Goal: Transaction & Acquisition: Subscribe to service/newsletter

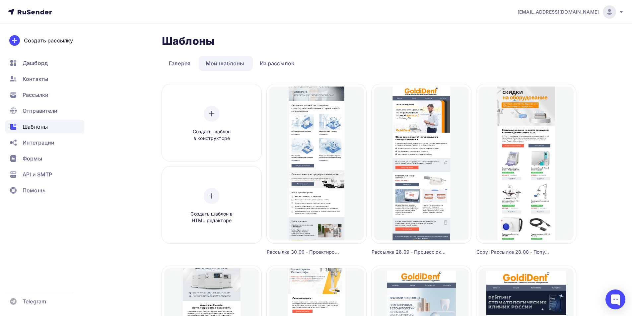
drag, startPoint x: 607, startPoint y: 123, endPoint x: 367, endPoint y: 88, distance: 242.6
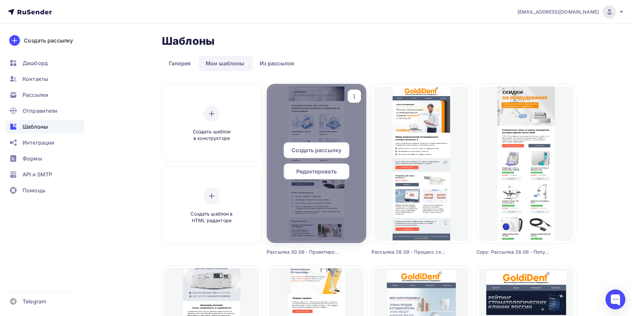
click at [321, 170] on span "Редактировать" at bounding box center [316, 172] width 41 height 8
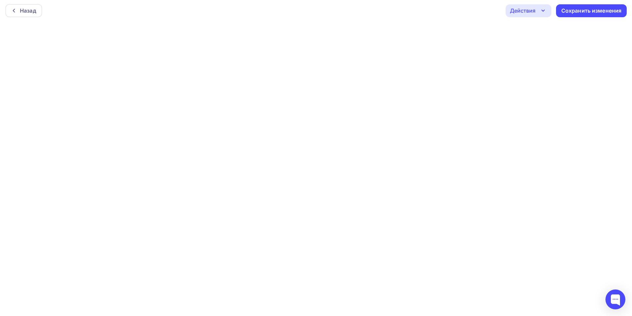
scroll to position [2, 0]
click at [579, 10] on div "Сохранить изменения" at bounding box center [592, 11] width 60 height 8
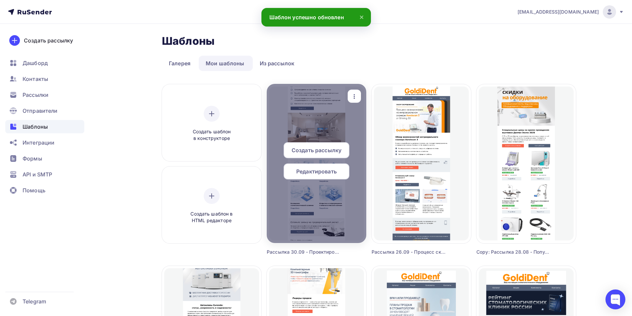
click at [309, 166] on div "Редактировать" at bounding box center [317, 172] width 66 height 16
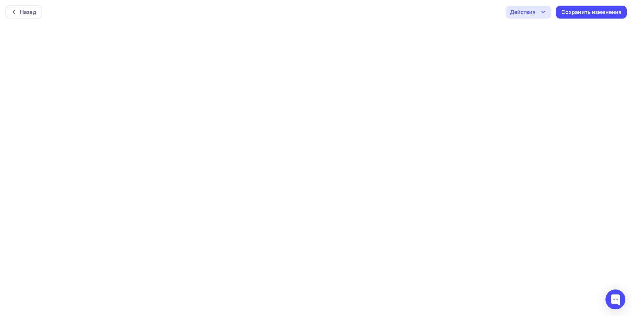
click at [540, 8] on div "Действия" at bounding box center [529, 12] width 46 height 13
click at [542, 33] on div "Отправить тестовое письмо" at bounding box center [565, 32] width 76 height 8
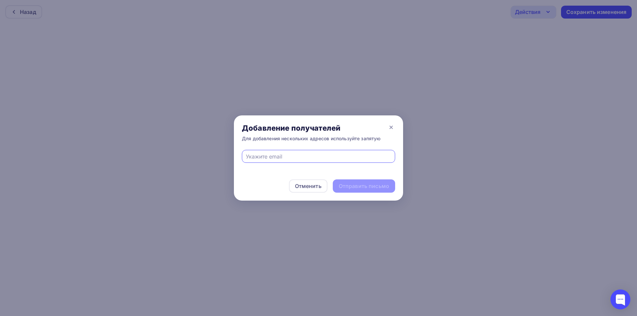
click at [331, 154] on input "text" at bounding box center [319, 157] width 146 height 8
type input "andrei-eskov@yandex.ru"
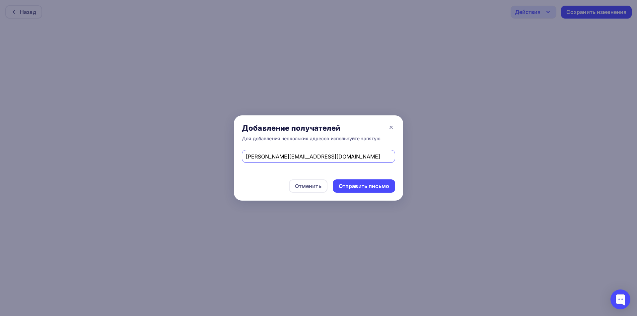
drag, startPoint x: 321, startPoint y: 154, endPoint x: 199, endPoint y: 157, distance: 122.5
click at [187, 163] on div "Добавление получателей Для добавления нескольких адресов используйте запятую an…" at bounding box center [318, 158] width 637 height 316
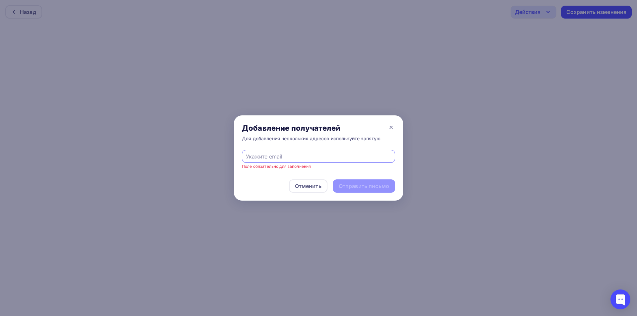
drag, startPoint x: 340, startPoint y: 155, endPoint x: 341, endPoint y: 161, distance: 6.1
click at [340, 155] on input "text" at bounding box center [319, 157] width 146 height 8
type input "eskova.t.a@yandex.ru"
click at [371, 189] on div "Отправить письмо" at bounding box center [364, 187] width 50 height 8
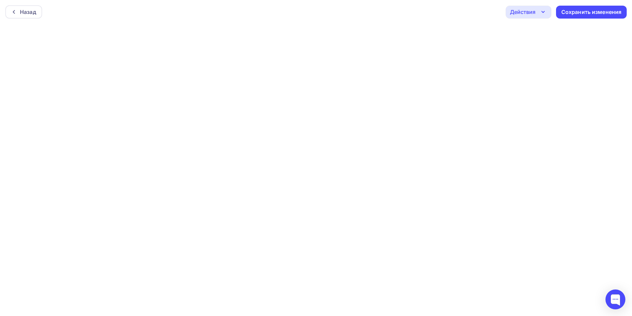
click at [520, 7] on div "Действия" at bounding box center [529, 12] width 46 height 13
click at [528, 35] on div "Отправить тестовое письмо" at bounding box center [565, 32] width 76 height 8
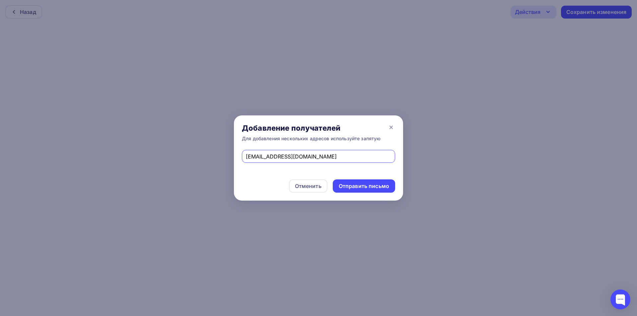
drag, startPoint x: 368, startPoint y: 186, endPoint x: 358, endPoint y: 175, distance: 14.8
click at [368, 186] on div "Отправить письмо" at bounding box center [364, 187] width 50 height 8
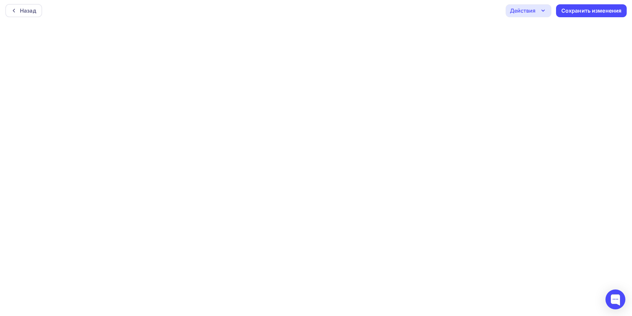
scroll to position [2, 0]
click at [542, 8] on icon "button" at bounding box center [544, 10] width 8 height 8
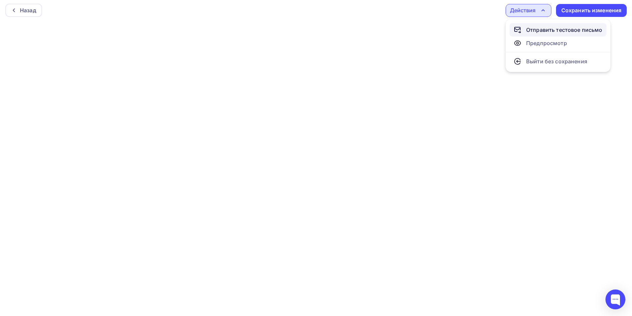
click at [544, 32] on div "Отправить тестовое письмо" at bounding box center [565, 30] width 76 height 8
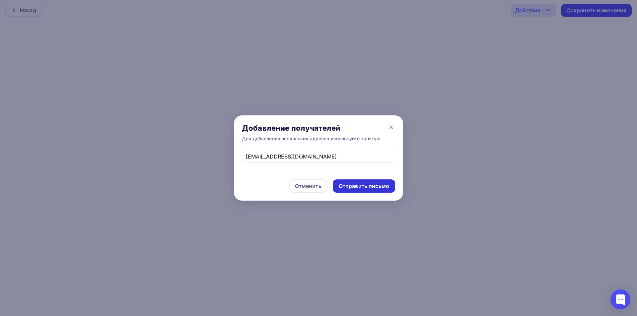
drag, startPoint x: 375, startPoint y: 187, endPoint x: 370, endPoint y: 184, distance: 5.1
click at [373, 187] on div "Отправить письмо" at bounding box center [364, 187] width 50 height 8
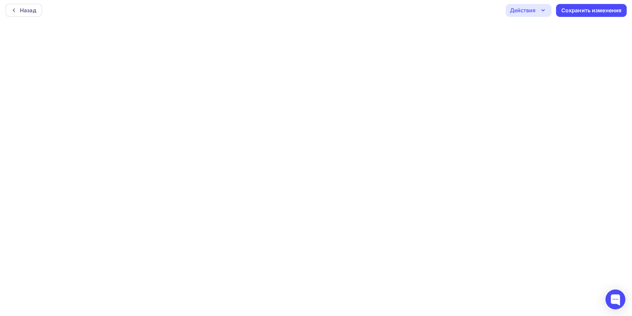
click at [534, 13] on div "Действия" at bounding box center [523, 10] width 26 height 8
click at [535, 30] on div "Отправить тестовое письмо" at bounding box center [565, 30] width 76 height 8
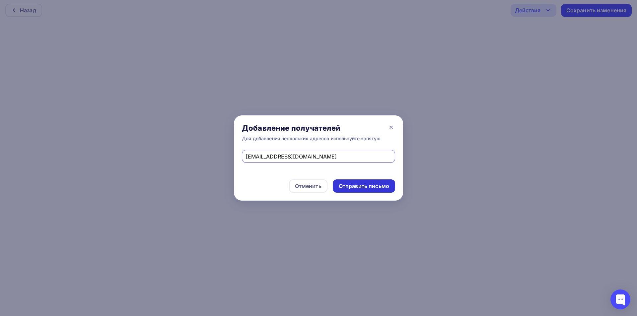
drag, startPoint x: 372, startPoint y: 188, endPoint x: 362, endPoint y: 184, distance: 11.2
click at [372, 188] on div "Отправить письмо" at bounding box center [364, 187] width 50 height 8
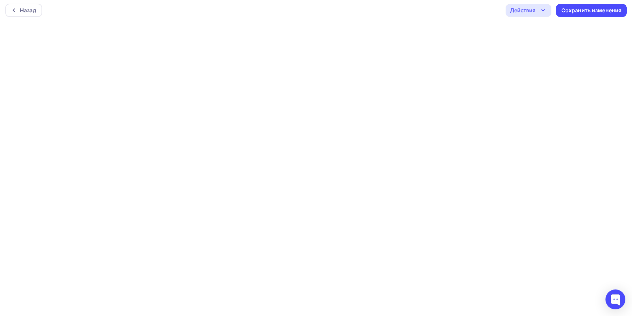
click at [538, 11] on div "Действия" at bounding box center [529, 10] width 46 height 13
click at [543, 26] on link "Отправить тестовое письмо" at bounding box center [558, 29] width 97 height 13
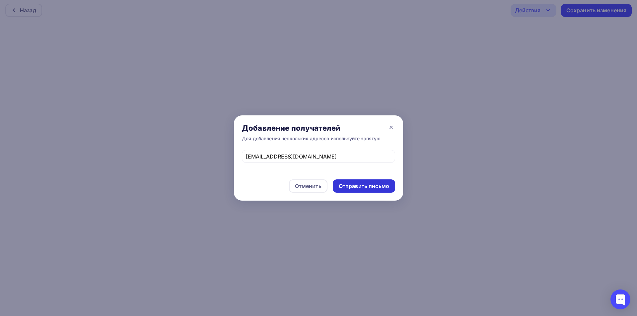
click at [355, 190] on div "Отправить письмо" at bounding box center [364, 187] width 50 height 8
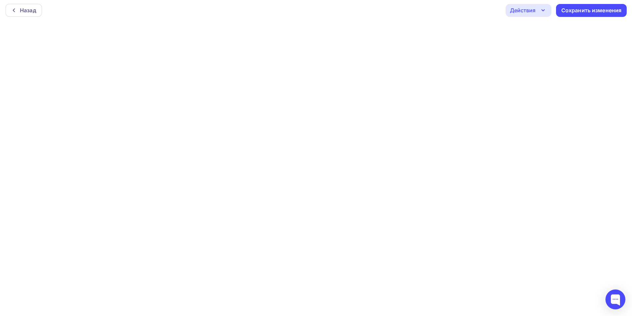
click at [541, 14] on icon "button" at bounding box center [544, 10] width 8 height 8
click at [550, 28] on div "Отправить тестовое письмо" at bounding box center [565, 30] width 76 height 8
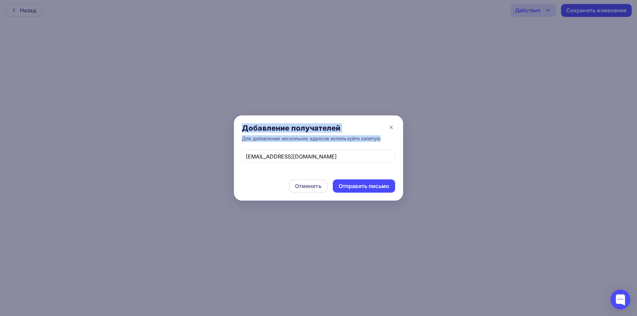
drag, startPoint x: 342, startPoint y: 161, endPoint x: 170, endPoint y: 154, distance: 172.4
click at [170, 154] on div "Добавление получателей Для добавления нескольких адресов используйте запятую es…" at bounding box center [318, 158] width 637 height 316
click at [278, 163] on div "eskova.t.a@yandex.ru" at bounding box center [318, 161] width 169 height 22
drag, startPoint x: 299, startPoint y: 157, endPoint x: 289, endPoint y: 157, distance: 10.3
click at [299, 156] on input "eskova.t.a@yandex.ru" at bounding box center [319, 157] width 146 height 8
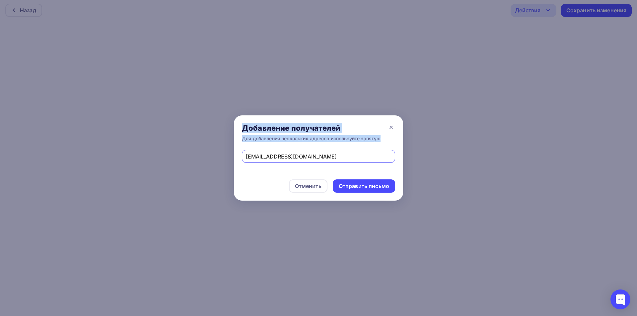
click at [278, 154] on input "eskova.t.a@yandex.ru" at bounding box center [319, 157] width 146 height 8
click at [329, 157] on input "eskova.t.a@yandex.ru" at bounding box center [319, 157] width 146 height 8
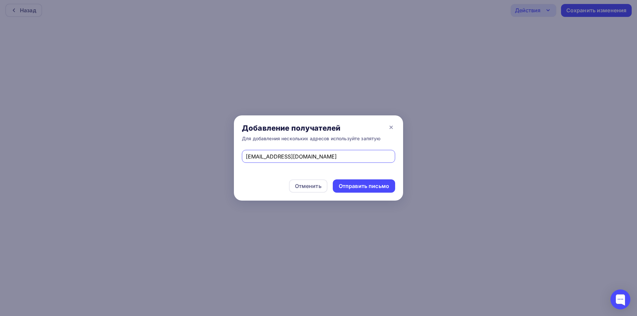
drag, startPoint x: 299, startPoint y: 155, endPoint x: 232, endPoint y: 158, distance: 67.8
click at [227, 156] on div "Добавление получателей Для добавления нескольких адресов используйте запятую es…" at bounding box center [318, 158] width 637 height 316
click at [288, 155] on input "text" at bounding box center [319, 157] width 146 height 8
type input "andrei-eskov@yandex.ru"
click at [364, 189] on div "Отправить письмо" at bounding box center [364, 187] width 50 height 8
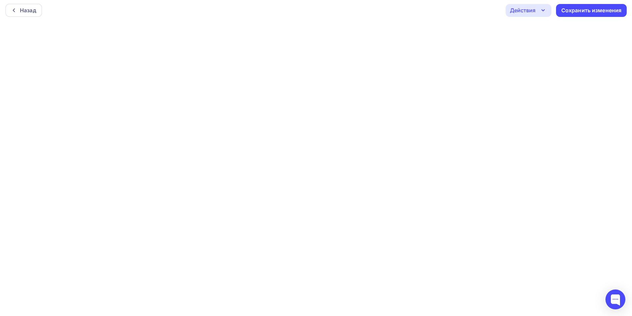
click at [532, 12] on div "Действия" at bounding box center [523, 10] width 26 height 8
click at [532, 32] on div "Отправить тестовое письмо" at bounding box center [565, 30] width 76 height 8
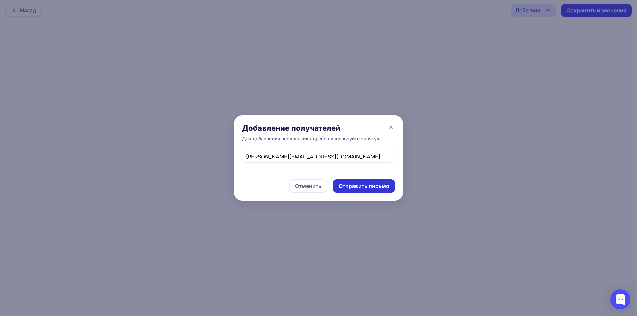
click at [358, 189] on div "Отправить письмо" at bounding box center [364, 187] width 50 height 8
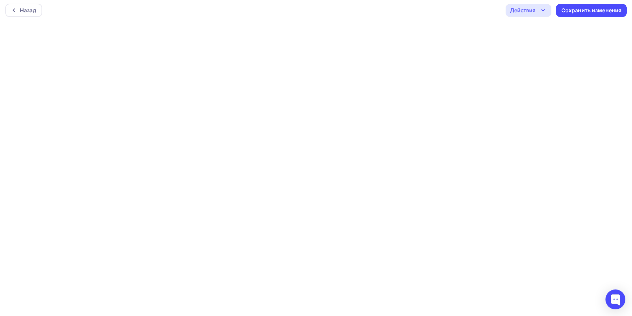
drag, startPoint x: 537, startPoint y: 3, endPoint x: 539, endPoint y: 10, distance: 7.7
click at [537, 3] on div "Назад Действия Отправить тестовое письмо Предпросмотр Выйти без сохранения Сохр…" at bounding box center [316, 10] width 632 height 24
click at [540, 14] on icon "button" at bounding box center [544, 10] width 8 height 8
click at [536, 30] on div "Отправить тестовое письмо" at bounding box center [565, 30] width 76 height 8
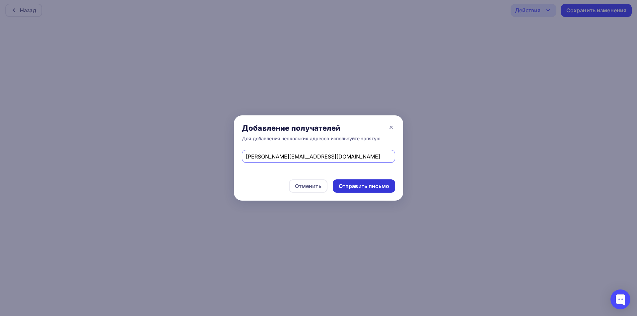
click at [362, 187] on div "Отправить письмо" at bounding box center [364, 187] width 50 height 8
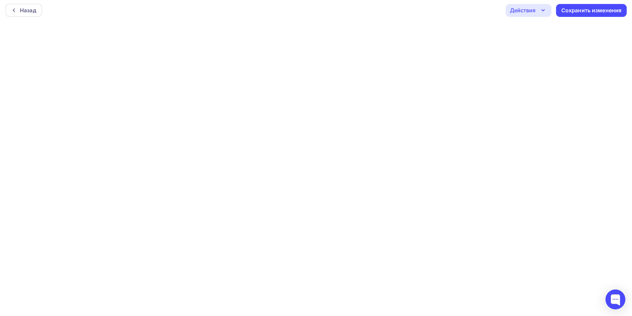
click at [523, 16] on div "Действия" at bounding box center [529, 10] width 46 height 13
click at [534, 30] on div "Отправить тестовое письмо" at bounding box center [565, 30] width 76 height 8
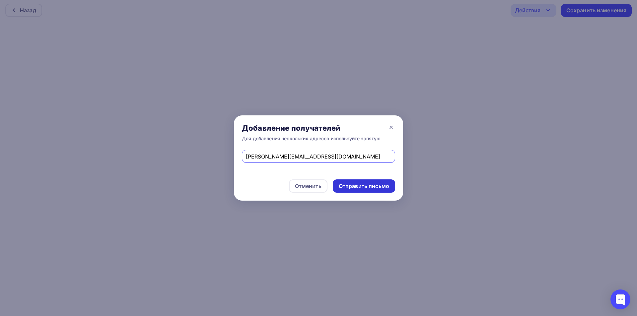
click at [364, 186] on div "Отправить письмо" at bounding box center [364, 187] width 50 height 8
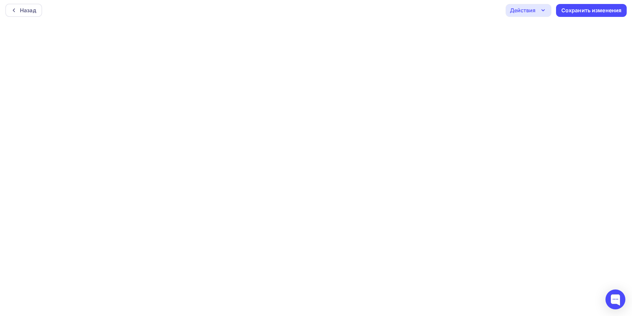
click at [534, 9] on div "Действия" at bounding box center [523, 10] width 26 height 8
click at [535, 28] on div "Отправить тестовое письмо" at bounding box center [565, 30] width 76 height 8
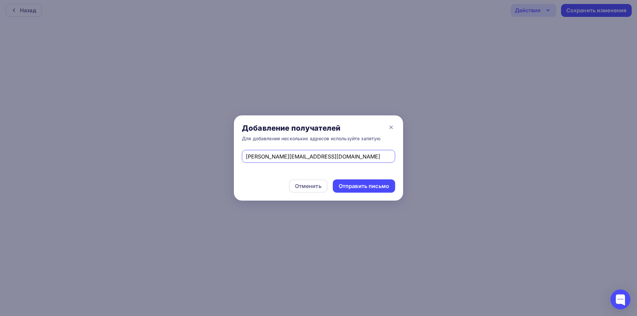
drag, startPoint x: 283, startPoint y: 164, endPoint x: 201, endPoint y: 170, distance: 82.5
click at [200, 169] on div "Добавление получателей Для добавления нескольких адресов используйте запятую an…" at bounding box center [318, 158] width 637 height 316
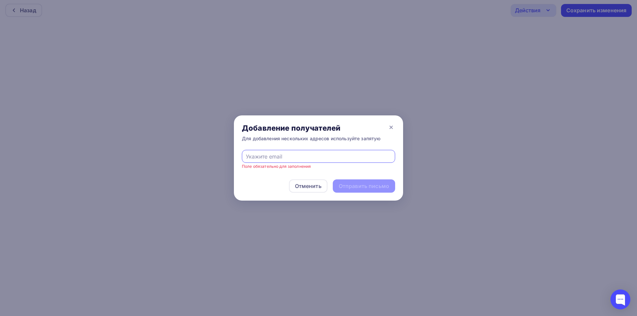
click at [304, 159] on input "text" at bounding box center [319, 157] width 146 height 8
type input "eskova.t.a@yandex.ru"
click at [364, 182] on div "Отправить письмо" at bounding box center [364, 186] width 62 height 13
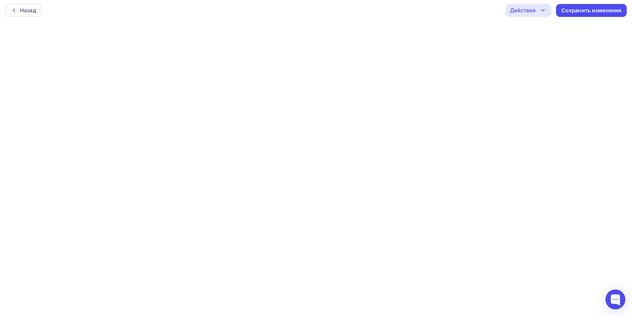
click at [529, 8] on div "Действия" at bounding box center [523, 10] width 26 height 8
click at [536, 30] on div "Отправить тестовое письмо" at bounding box center [565, 30] width 76 height 8
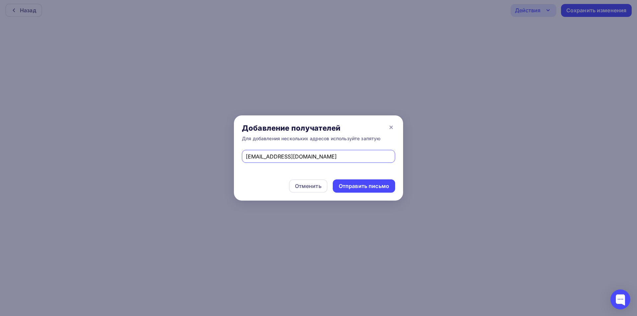
drag, startPoint x: 330, startPoint y: 155, endPoint x: 185, endPoint y: 161, distance: 145.2
click at [185, 161] on div "Добавление получателей Для добавления нескольких адресов используйте запятую es…" at bounding box center [318, 158] width 637 height 316
drag, startPoint x: 283, startPoint y: 155, endPoint x: 287, endPoint y: 158, distance: 4.7
click at [284, 155] on input "text" at bounding box center [319, 157] width 146 height 8
type input "info@goldident.ru"
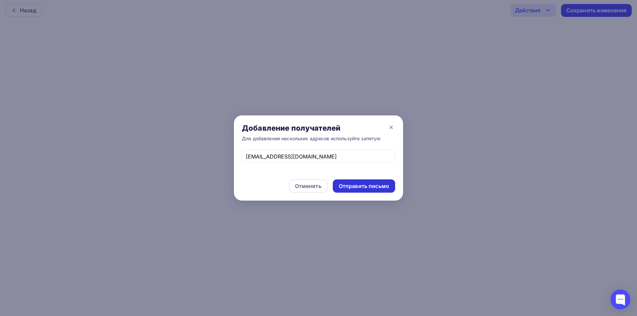
click at [379, 185] on div "Отправить письмо" at bounding box center [364, 187] width 50 height 8
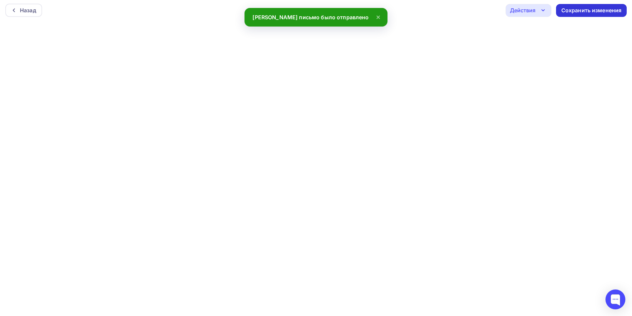
click at [585, 12] on div "Сохранить изменения" at bounding box center [592, 11] width 60 height 8
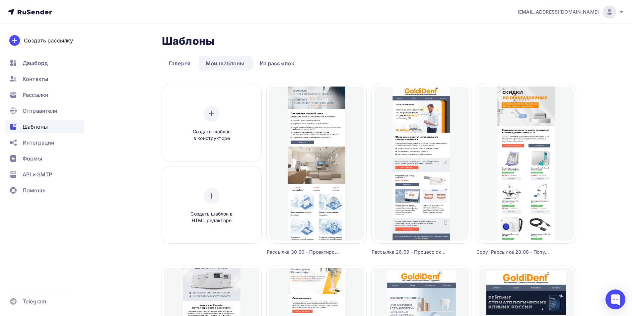
drag, startPoint x: 37, startPoint y: 11, endPoint x: 174, endPoint y: 0, distance: 137.9
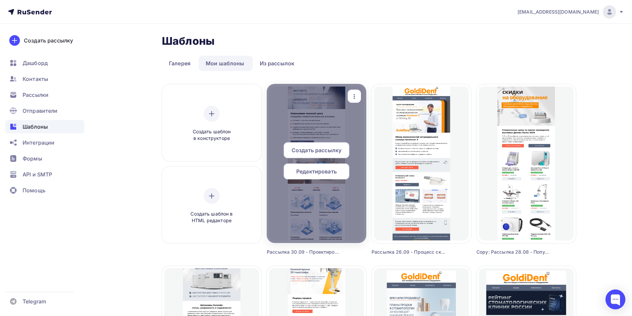
drag, startPoint x: 307, startPoint y: 151, endPoint x: 305, endPoint y: 164, distance: 13.1
click at [307, 150] on span "Создать рассылку" at bounding box center [317, 150] width 50 height 8
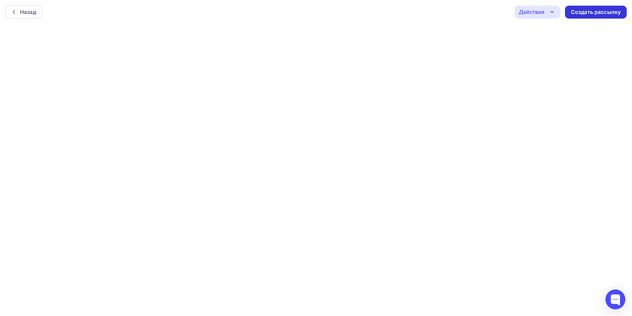
click at [591, 14] on div "Создать рассылку" at bounding box center [596, 12] width 50 height 8
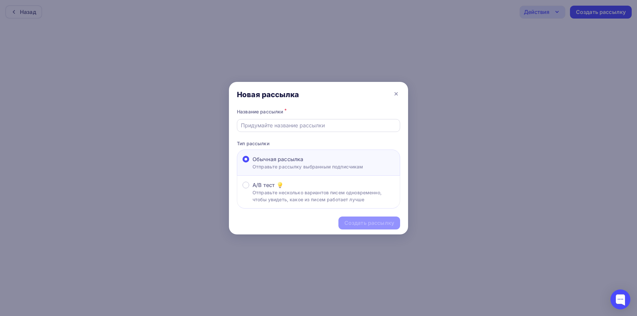
click at [294, 124] on input "text" at bounding box center [319, 126] width 156 height 8
paste input "Открытие и оснащение стоматологических клиник по всей [GEOGRAPHIC_DATA]"
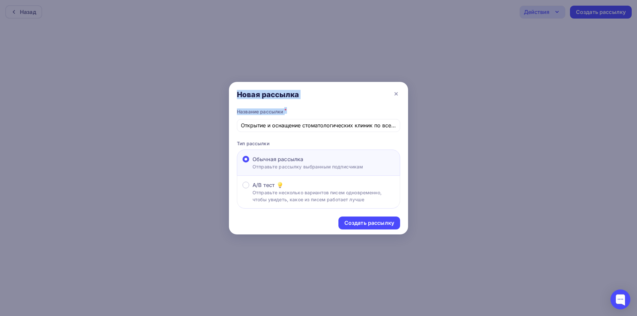
drag, startPoint x: 259, startPoint y: 121, endPoint x: 234, endPoint y: 121, distance: 25.2
click at [201, 122] on div "Новая рассылка Название рассылки * Открытие и оснащение стоматологических клини…" at bounding box center [318, 158] width 637 height 316
click at [241, 124] on input "Открытие и оснащение стоматологических клиник по всей [GEOGRAPHIC_DATA]" at bounding box center [319, 126] width 156 height 8
type input "Рассылка 30.09 - Открытие и оснащение стоматологических клиник по всей России"
click at [365, 222] on div "Создать рассылку" at bounding box center [370, 223] width 50 height 8
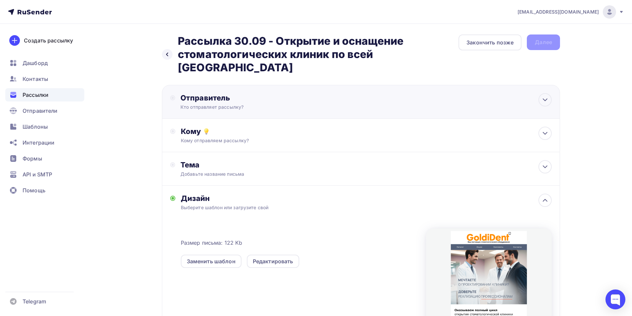
click at [264, 93] on div "Отправитель Кто отправляет рассылку? Email * it@goldident.ru goldident@yandex.r…" at bounding box center [253, 101] width 144 height 17
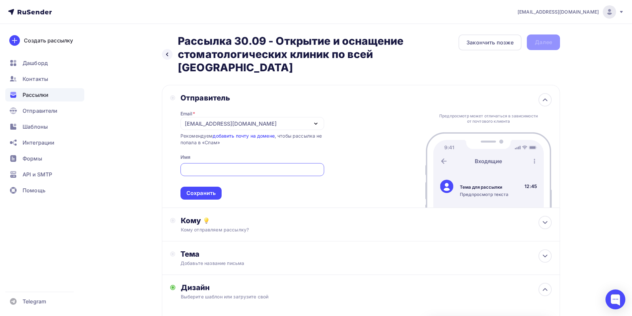
click at [227, 117] on div "[EMAIL_ADDRESS][DOMAIN_NAME]" at bounding box center [253, 123] width 144 height 13
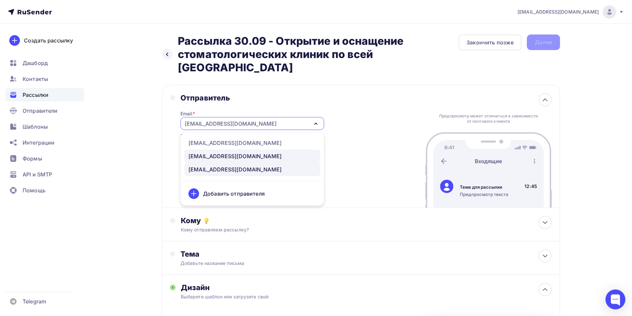
drag, startPoint x: 213, startPoint y: 144, endPoint x: 220, endPoint y: 141, distance: 7.7
click at [213, 152] on div "noreply@goldident.ru" at bounding box center [235, 156] width 93 height 8
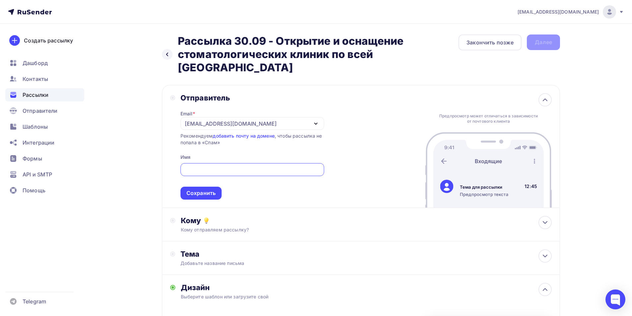
drag, startPoint x: 235, startPoint y: 156, endPoint x: 234, endPoint y: 174, distance: 17.3
click at [235, 166] on input "text" at bounding box center [252, 170] width 136 height 8
type input "GoldiDent"
click at [205, 187] on div "Сохранить" at bounding box center [201, 193] width 41 height 13
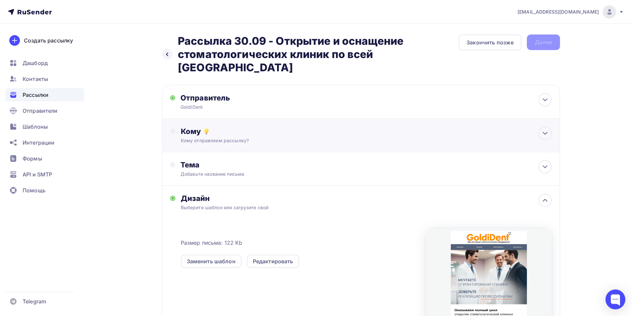
click at [218, 137] on div "Кому отправляем рассылку?" at bounding box center [348, 140] width 334 height 7
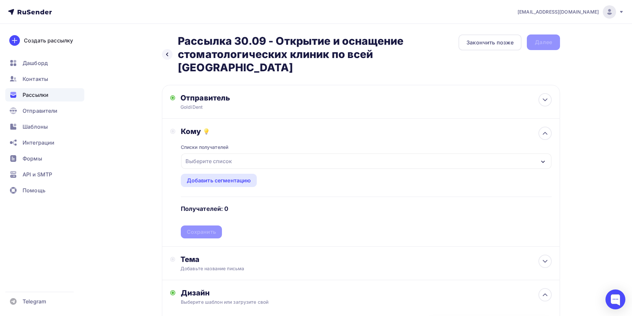
click at [226, 139] on div "Списки получателей Выберите список Все списки id Тест (1) #24651 Отстойник (9) …" at bounding box center [366, 187] width 371 height 103
click at [227, 155] on div "Выберите список" at bounding box center [209, 161] width 52 height 12
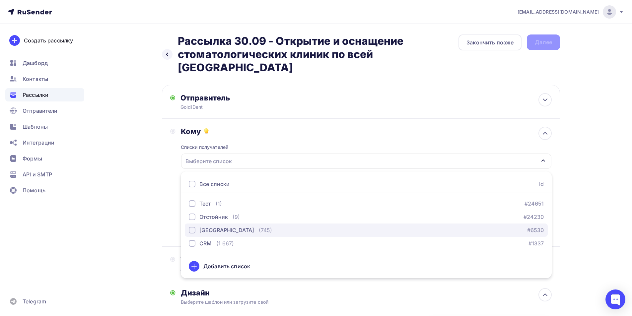
click at [208, 226] on div "[GEOGRAPHIC_DATA]" at bounding box center [227, 230] width 55 height 8
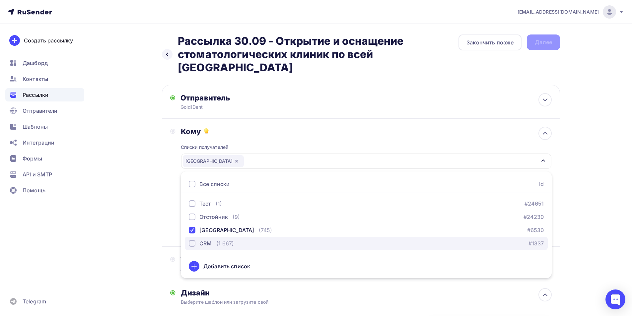
click at [206, 240] on div "CRM" at bounding box center [206, 244] width 12 height 8
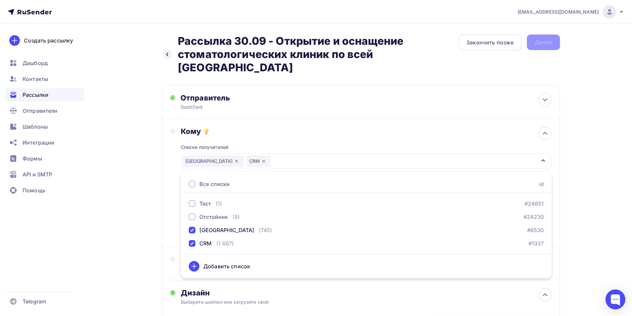
click at [116, 229] on div "Назад Рассылка 30.09 - Открытие и оснащение стоматологических клиник по всей Ро…" at bounding box center [316, 264] width 544 height 480
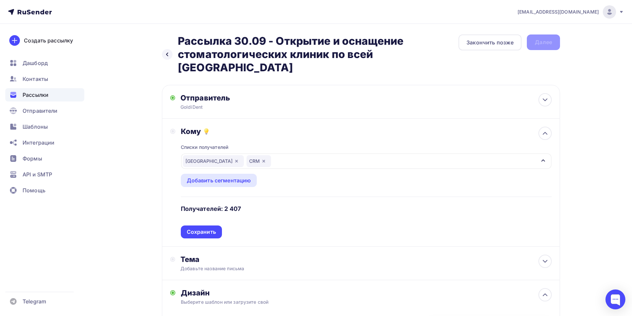
click at [300, 154] on div "Москва CRM" at bounding box center [366, 161] width 371 height 15
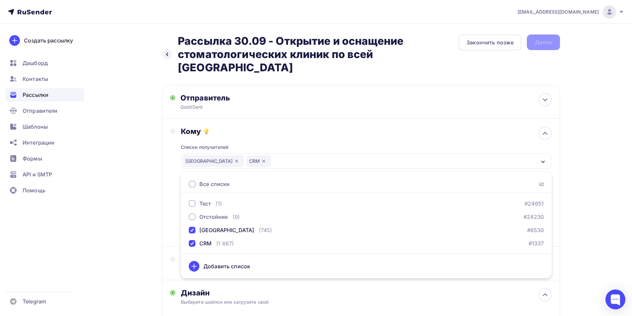
click at [78, 266] on div "Создать рассылку Дашборд Контакты Рассылки Отправители Шаблоны Интеграции Формы…" at bounding box center [45, 170] width 90 height 293
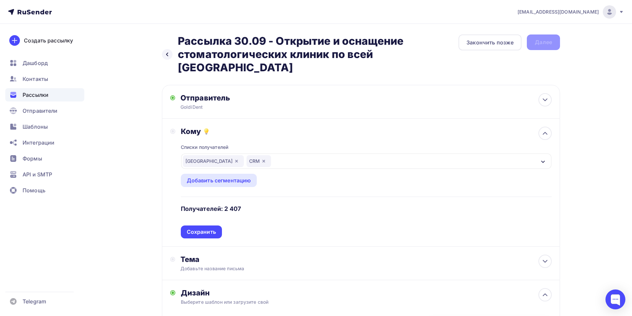
click at [216, 226] on div "Сохранить" at bounding box center [201, 232] width 41 height 13
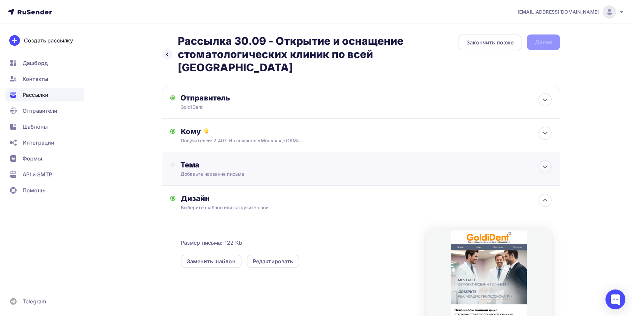
click at [233, 171] on div "Добавьте название письма" at bounding box center [240, 174] width 118 height 7
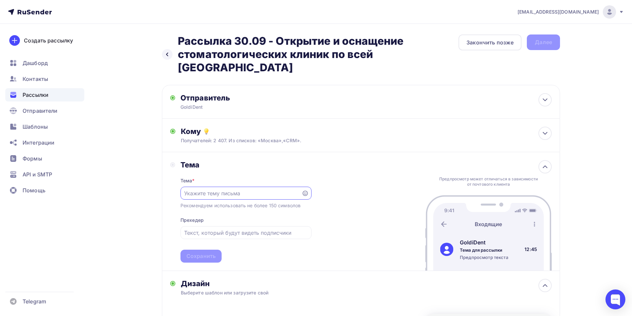
paste input "Открытие и оснащение стоматологических клиник по всей [GEOGRAPHIC_DATA]"
type input "Открытие и оснащение стоматологических клиник по всей [GEOGRAPHIC_DATA]"
click at [207, 253] on div "Сохранить" at bounding box center [201, 257] width 29 height 8
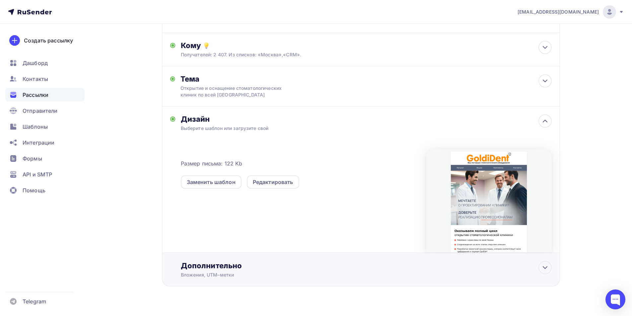
click at [231, 261] on div "Дополнительно Вложения, UTM–метки Вложения Добавить файл Максимальный суммарный…" at bounding box center [366, 269] width 371 height 17
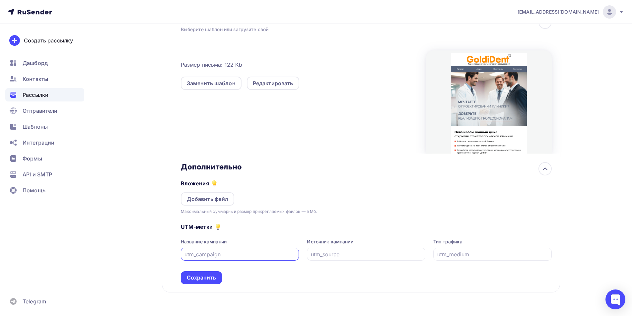
scroll to position [191, 0]
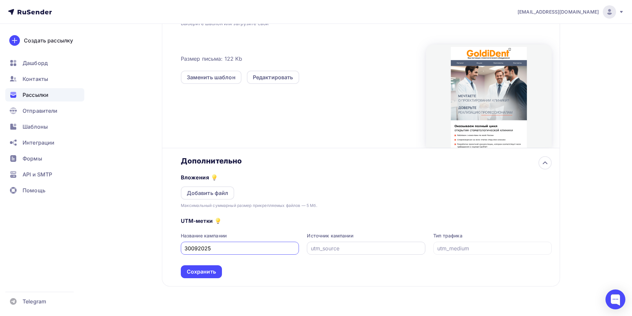
type input "30092025"
click at [376, 245] on input "text" at bounding box center [366, 249] width 111 height 8
type input "у"
type input "email"
click at [456, 245] on input "text" at bounding box center [493, 249] width 111 height 8
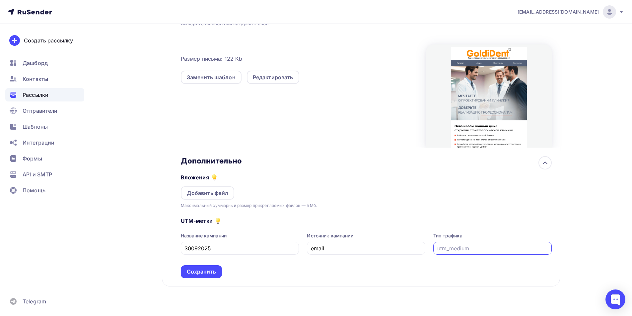
paste input "Открытие и оснащение стоматологических клиник"
drag, startPoint x: 530, startPoint y: 237, endPoint x: 477, endPoint y: 239, distance: 52.5
click at [477, 245] on input "Открытие и оснащение стоматологических клиник" at bounding box center [493, 249] width 111 height 8
click at [464, 245] on input "Открытие и оснащение стоматологических клиник" at bounding box center [493, 249] width 111 height 8
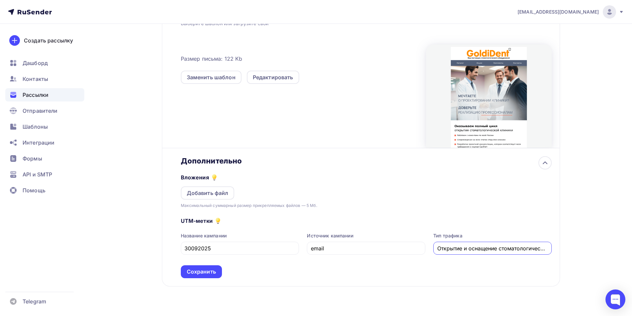
scroll to position [0, 22]
drag, startPoint x: 464, startPoint y: 237, endPoint x: 572, endPoint y: 233, distance: 107.3
click at [572, 233] on div "Назад Рассылка 30.09 - Открытие и оснащение стоматологических клиник по всей Ро…" at bounding box center [316, 81] width 544 height 497
click at [482, 245] on input "Открытие и оснащение стоматологических клиник" at bounding box center [493, 249] width 111 height 8
drag, startPoint x: 477, startPoint y: 237, endPoint x: 530, endPoint y: 237, distance: 53.5
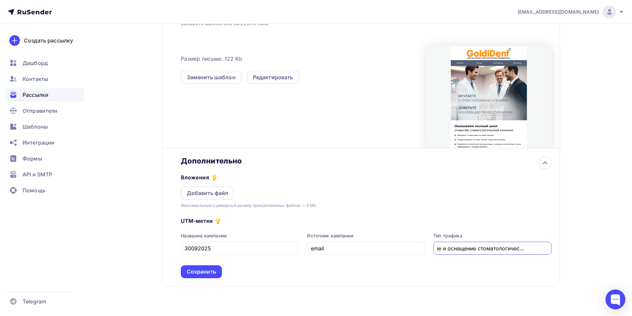
click at [531, 245] on input "Открытие и оснащение стоматологических клиник" at bounding box center [493, 249] width 111 height 8
type input "Открытие и оснащение клиник"
click at [586, 255] on div "Назад Рассылка 30.09 - Открытие и оснащение стоматологических клиник по всей Ро…" at bounding box center [316, 81] width 544 height 497
click at [210, 268] on div "Сохранить" at bounding box center [201, 272] width 29 height 8
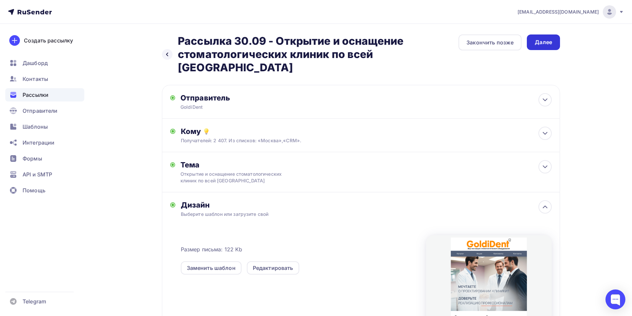
click at [546, 40] on div "Далее" at bounding box center [543, 43] width 17 height 8
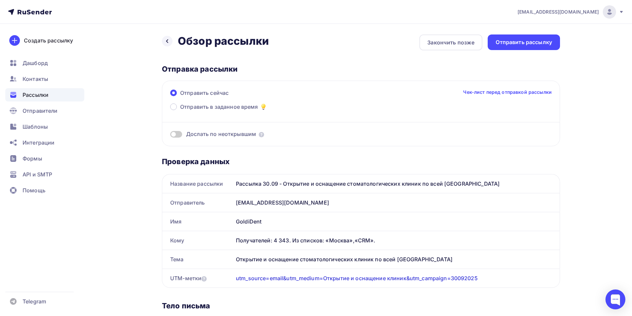
drag, startPoint x: 271, startPoint y: 220, endPoint x: 188, endPoint y: 224, distance: 82.8
click at [189, 224] on div "Имя GoldiDent" at bounding box center [361, 221] width 398 height 19
copy div "Имя GoldiDent"
click at [596, 220] on div "it@goldident.ru Аккаунт Тарифы Выйти Создать рассылку Дашборд Контакты Рассылки…" at bounding box center [316, 307] width 632 height 614
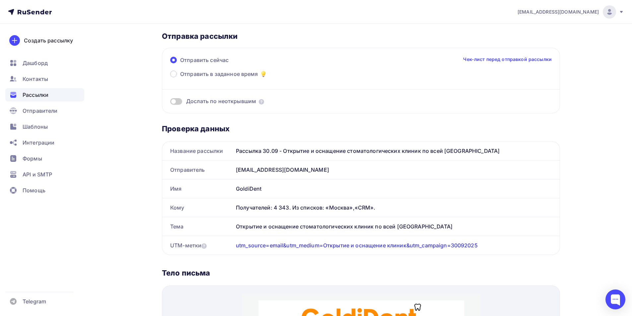
scroll to position [32, 0]
click at [609, 164] on div "it@goldident.ru Аккаунт Тарифы Выйти Создать рассылку Дашборд Контакты Рассылки…" at bounding box center [316, 275] width 632 height 614
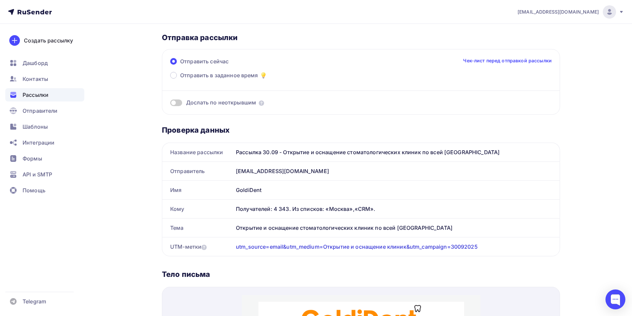
scroll to position [0, 0]
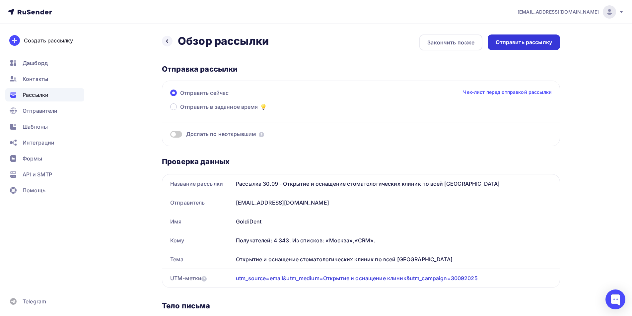
click at [536, 39] on div "Отправить рассылку" at bounding box center [524, 43] width 56 height 8
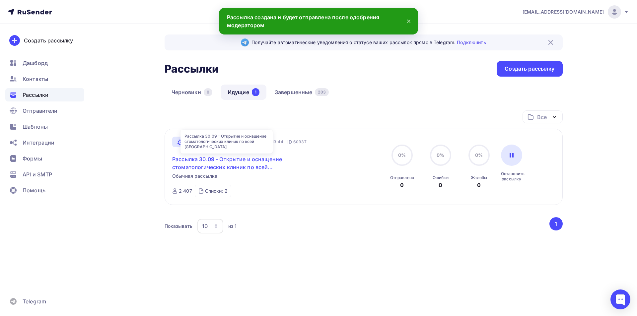
click at [248, 161] on link "Рассылка 30.09 - Открытие и оснащение стоматологических клиник по всей России" at bounding box center [229, 163] width 114 height 16
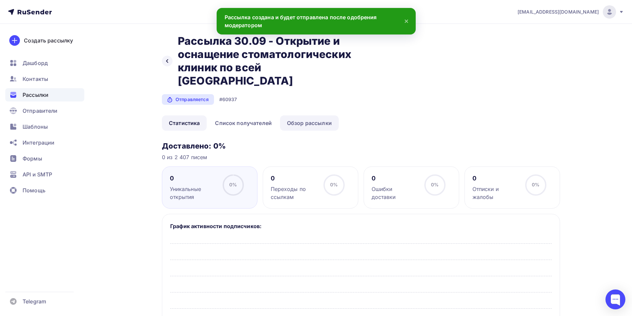
click at [308, 116] on link "Обзор рассылки" at bounding box center [309, 123] width 59 height 15
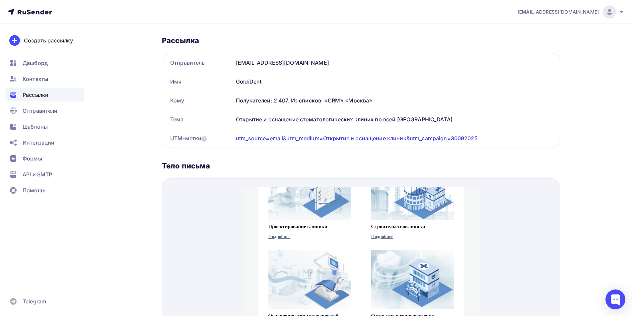
scroll to position [94, 0]
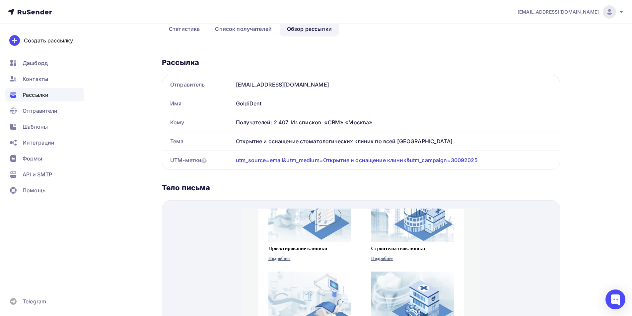
click at [39, 95] on span "Рассылки" at bounding box center [36, 95] width 26 height 8
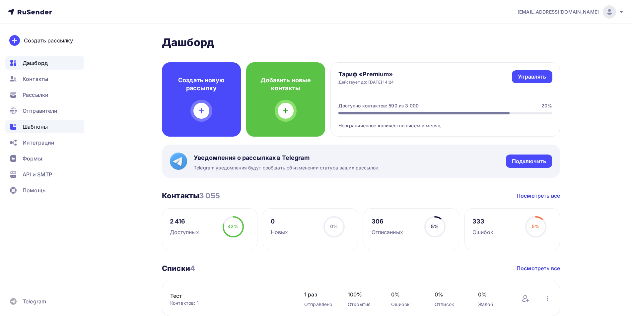
click at [36, 127] on span "Шаблоны" at bounding box center [35, 127] width 25 height 8
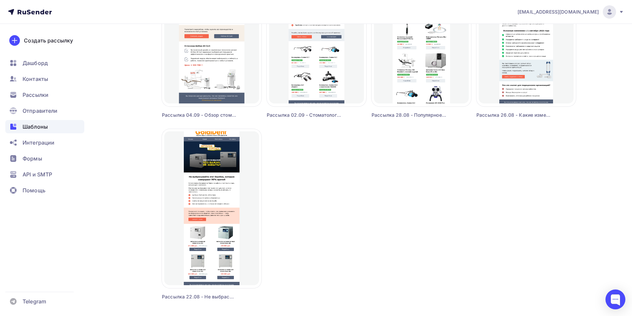
scroll to position [560, 0]
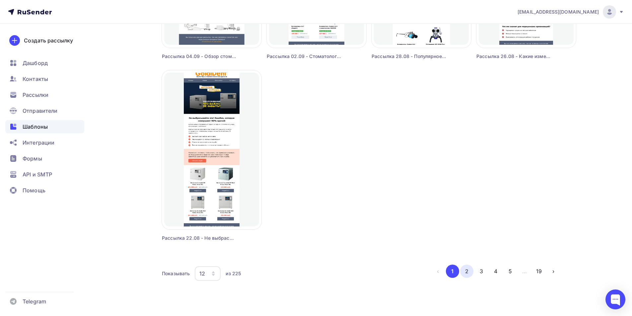
click at [470, 270] on button "2" at bounding box center [467, 271] width 13 height 13
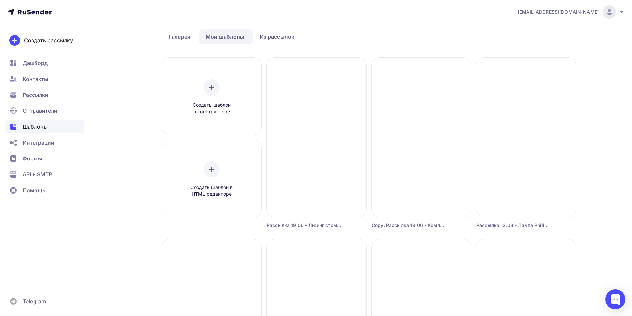
scroll to position [0, 0]
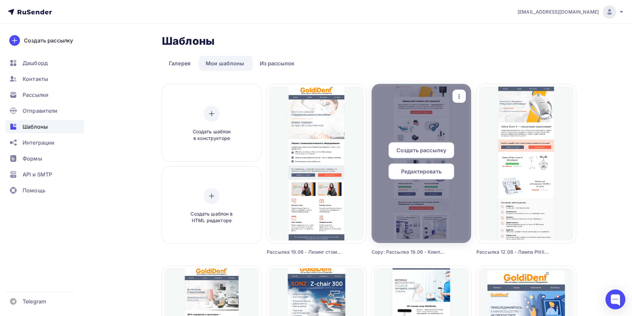
click at [428, 173] on span "Редактировать" at bounding box center [421, 172] width 41 height 8
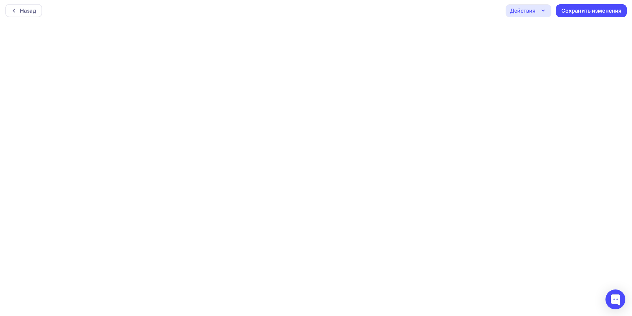
scroll to position [2, 0]
click at [25, 6] on div "Назад" at bounding box center [28, 10] width 16 height 8
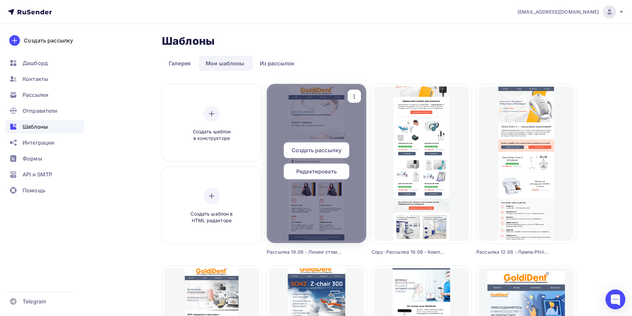
click at [315, 175] on span "Редактировать" at bounding box center [316, 172] width 41 height 8
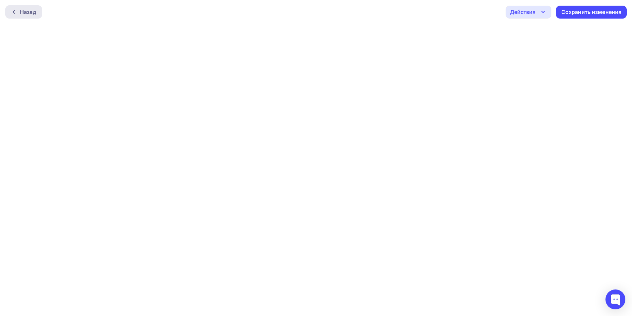
click at [12, 10] on icon at bounding box center [13, 11] width 5 height 5
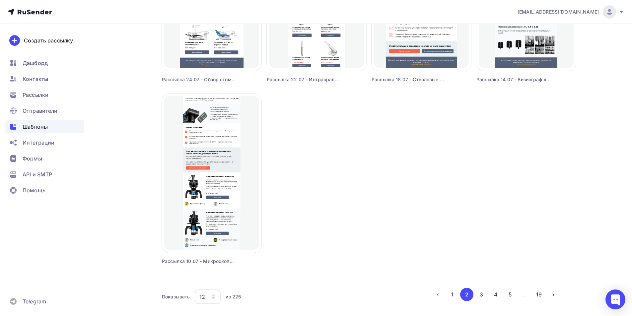
scroll to position [560, 0]
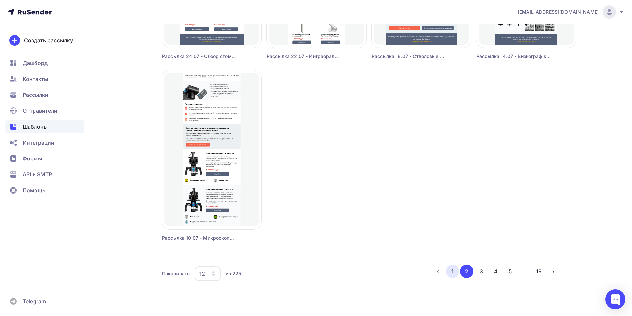
click at [450, 275] on button "1" at bounding box center [452, 271] width 13 height 13
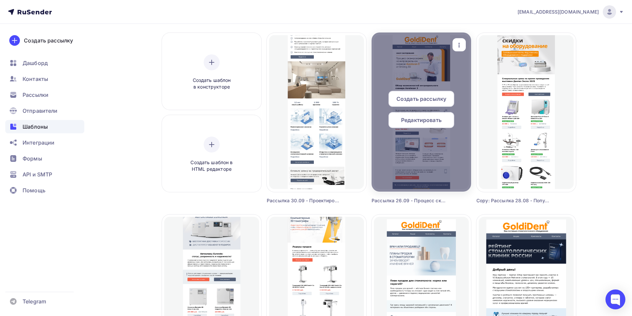
scroll to position [0, 0]
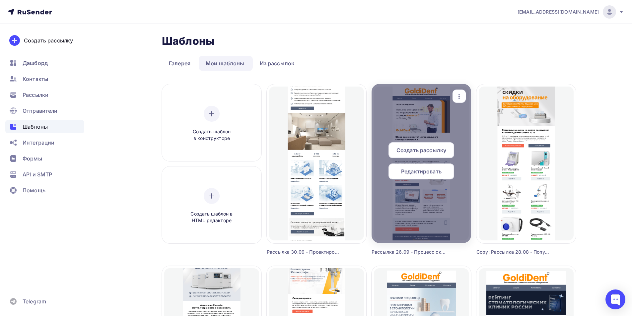
click at [421, 174] on span "Редактировать" at bounding box center [421, 172] width 41 height 8
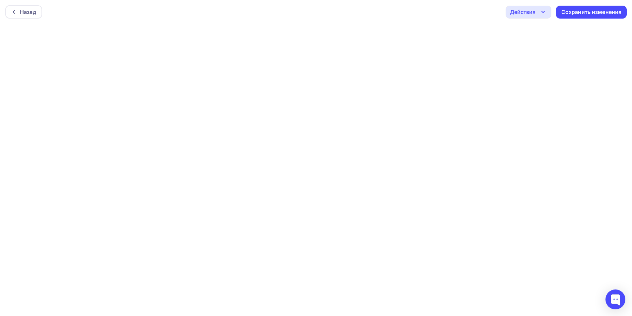
scroll to position [2, 0]
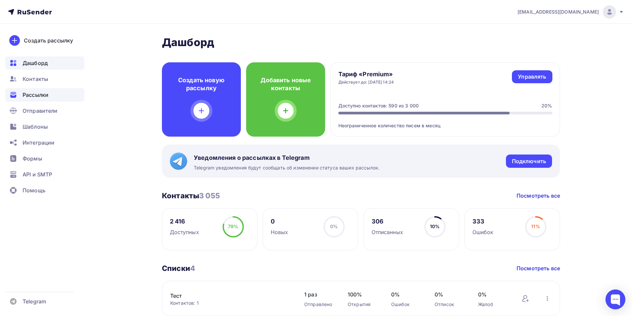
click at [27, 94] on span "Рассылки" at bounding box center [36, 95] width 26 height 8
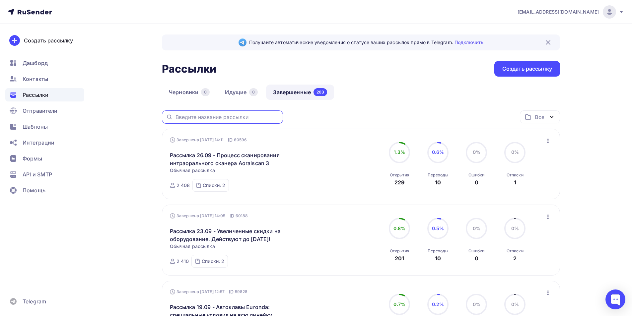
click at [237, 116] on input "text" at bounding box center [228, 117] width 104 height 7
paste input "Открытие и оснащение стоматологических клиник"
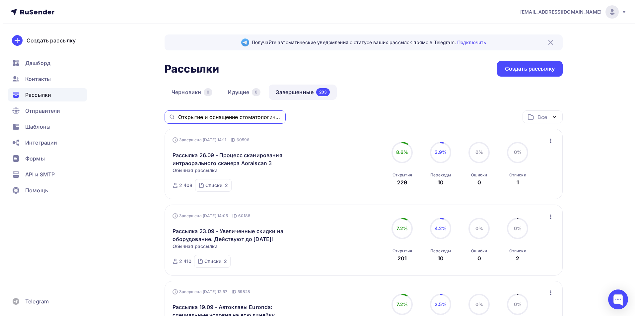
scroll to position [0, 30]
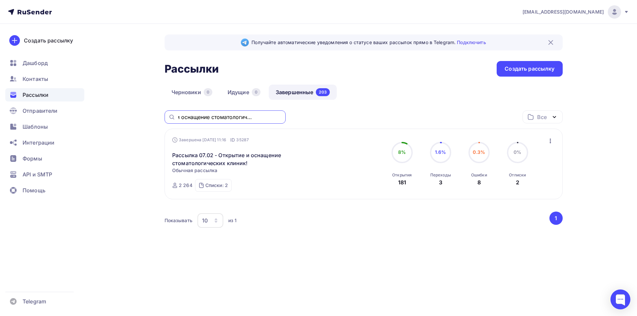
click at [263, 121] on input "Открытие и оснащение стоматологических клиник" at bounding box center [230, 117] width 104 height 7
paste input "по всей [GEOGRAPHIC_DATA]"
type input "Открытие и оснащение стоматологических клиник по всей [GEOGRAPHIC_DATA]"
